Goal: Complete application form

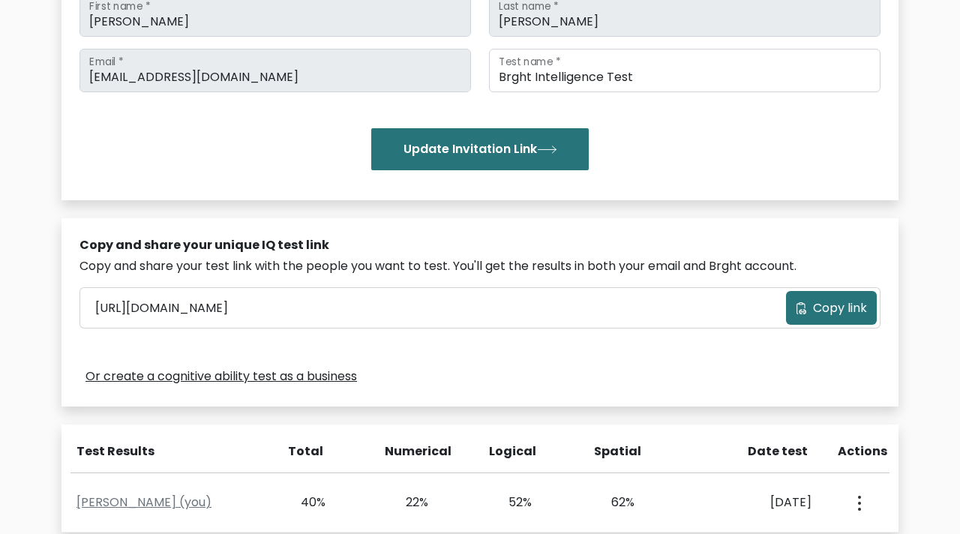
scroll to position [491, 0]
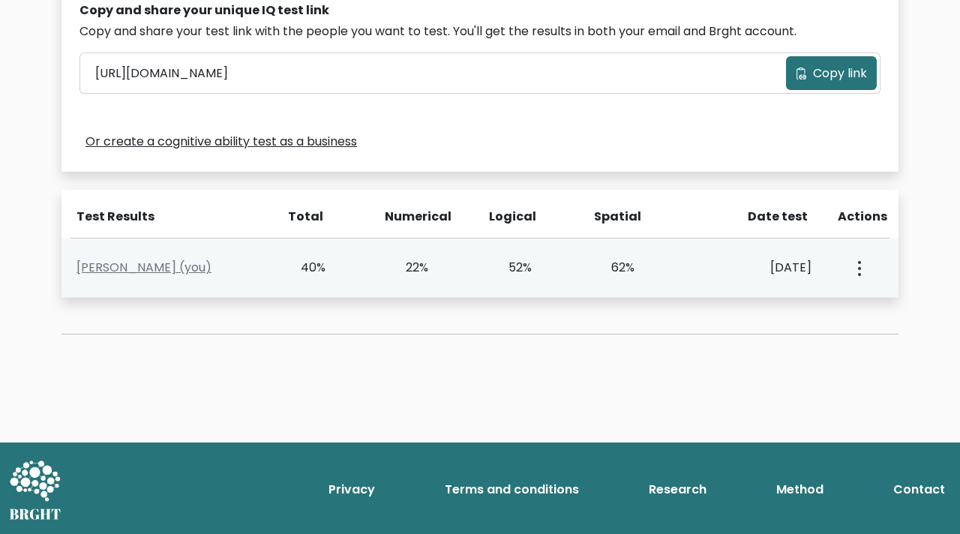
click at [866, 275] on div "View Profile" at bounding box center [858, 268] width 51 height 47
click at [854, 271] on button "button" at bounding box center [858, 268] width 12 height 47
click at [838, 256] on div "View Profile" at bounding box center [858, 268] width 51 height 47
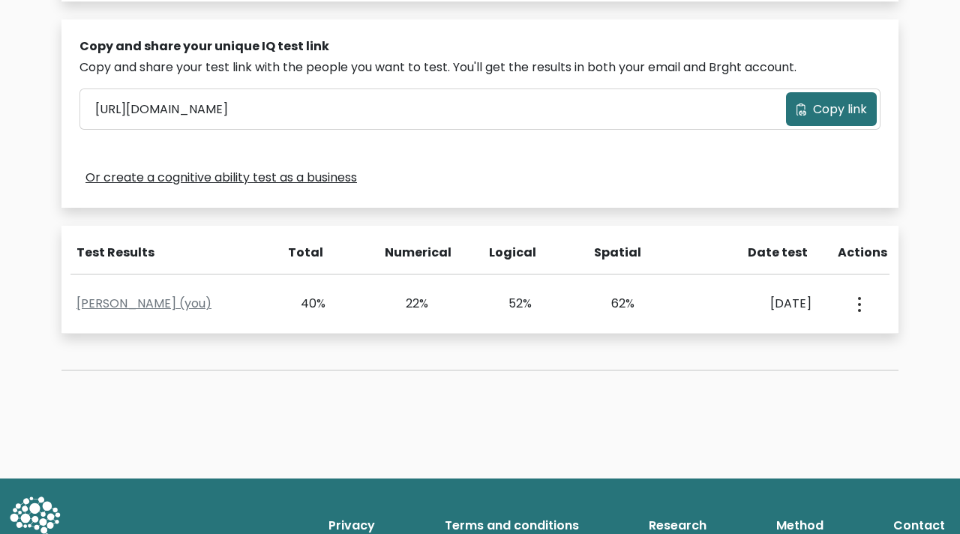
scroll to position [444, 0]
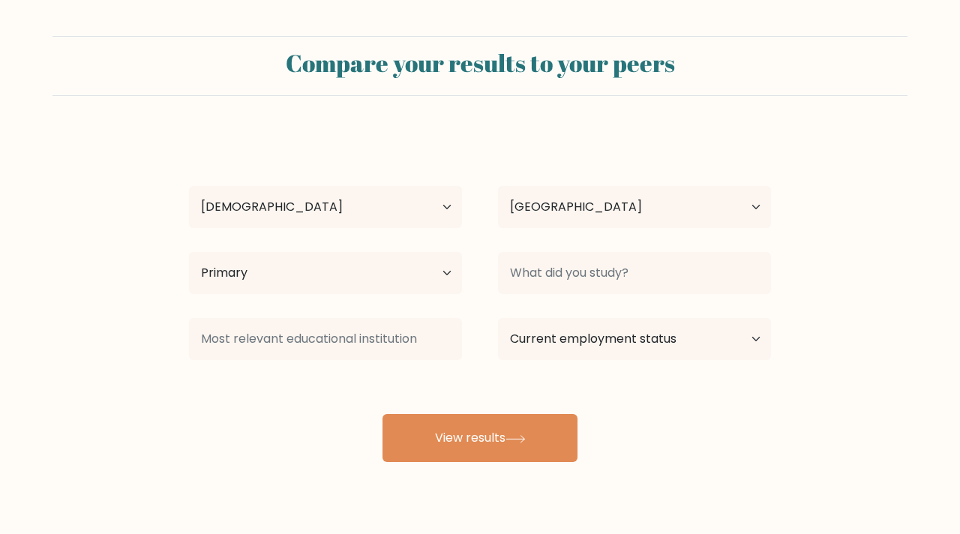
select select "18_24"
select select "US"
select select "primary"
